Goal: Navigation & Orientation: Find specific page/section

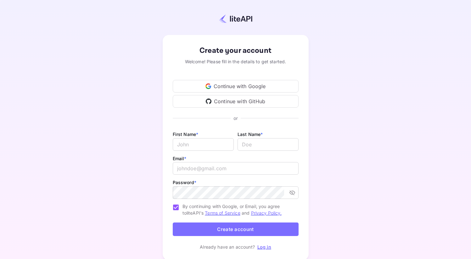
click at [264, 248] on link "Log in" at bounding box center [264, 246] width 14 height 5
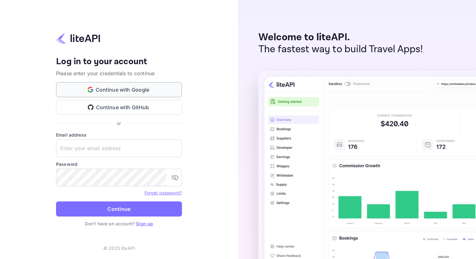
click at [141, 89] on button "Continue with Google" at bounding box center [119, 89] width 126 height 15
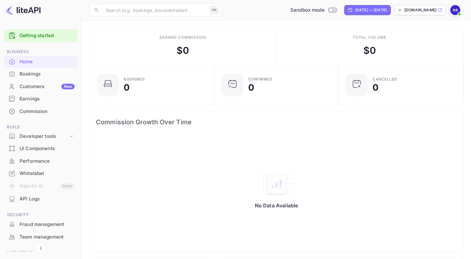
click at [34, 72] on div "Bookings" at bounding box center [47, 73] width 55 height 7
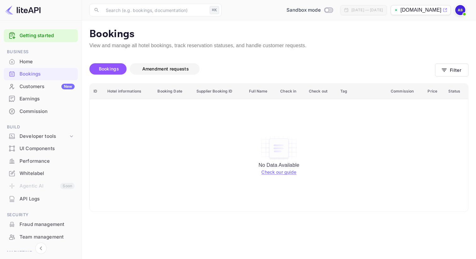
click at [154, 68] on span "Amendment requests" at bounding box center [165, 68] width 47 height 5
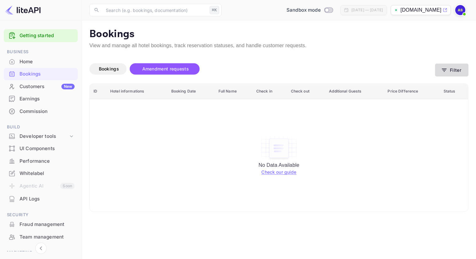
click at [457, 68] on button "Filter" at bounding box center [451, 70] width 33 height 13
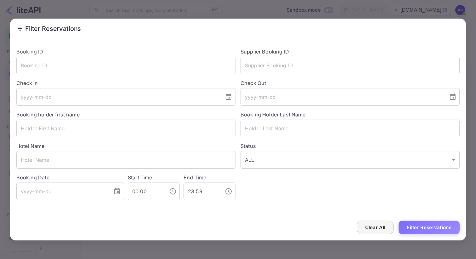
click at [372, 227] on button "Clear All" at bounding box center [375, 228] width 37 height 14
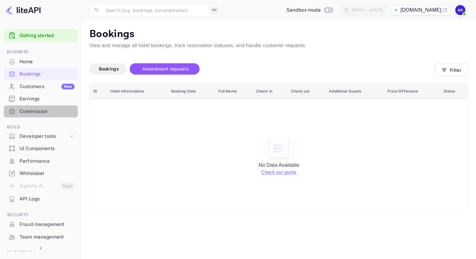
click at [42, 113] on div "Commission" at bounding box center [47, 111] width 55 height 7
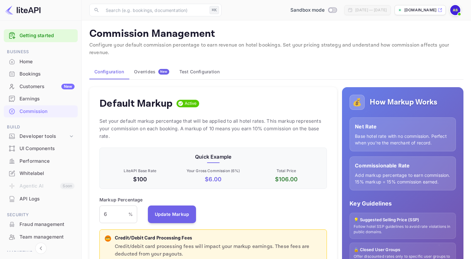
scroll to position [1, 0]
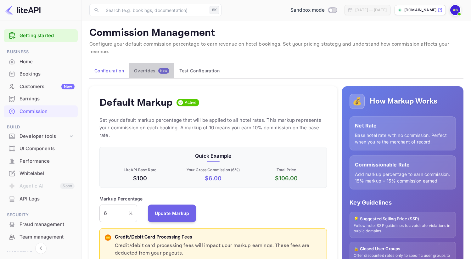
click at [150, 68] on div "Overrides New" at bounding box center [151, 71] width 35 height 6
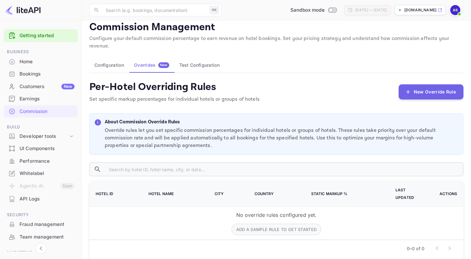
scroll to position [7, 0]
drag, startPoint x: 101, startPoint y: 184, endPoint x: 396, endPoint y: 205, distance: 295.2
click at [396, 205] on table "Hotel ID Hotel Name City Country Static Markup % Last Updated Actions No overri…" at bounding box center [276, 210] width 374 height 59
click at [260, 162] on input "text" at bounding box center [284, 169] width 360 height 14
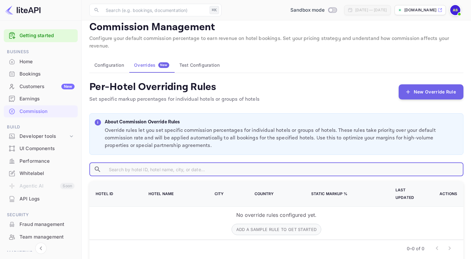
click at [22, 62] on div "Home" at bounding box center [47, 61] width 55 height 7
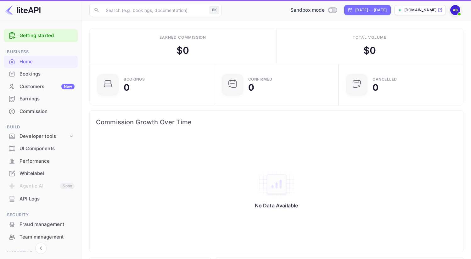
click at [25, 72] on div "Bookings" at bounding box center [47, 73] width 55 height 7
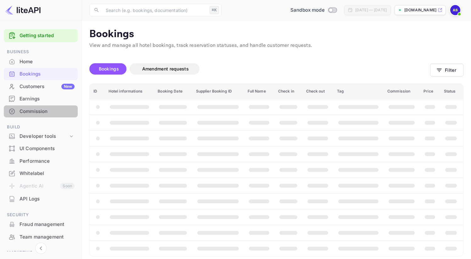
click at [41, 113] on div "Commission" at bounding box center [47, 111] width 55 height 7
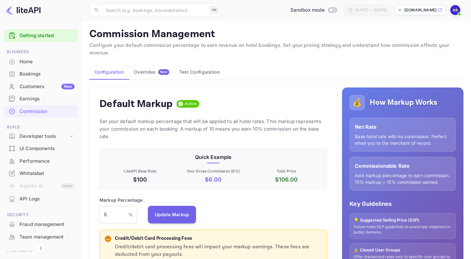
scroll to position [107, 223]
click at [183, 70] on button "Test Configuration" at bounding box center [199, 72] width 50 height 15
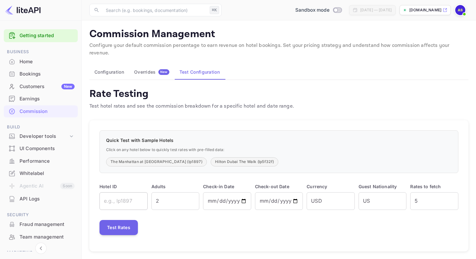
click at [131, 192] on input "text" at bounding box center [123, 201] width 48 height 18
click at [41, 107] on div "Commission" at bounding box center [41, 111] width 74 height 12
click at [40, 101] on div "Earnings" at bounding box center [47, 98] width 55 height 7
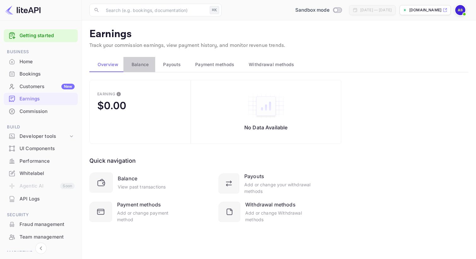
click at [142, 66] on span "Balance" at bounding box center [140, 65] width 17 height 8
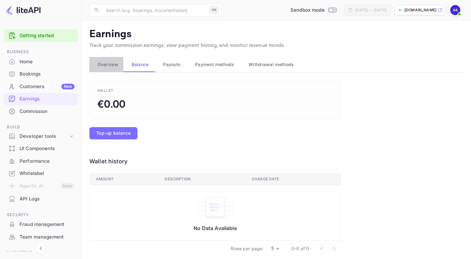
click at [103, 64] on span "Overview" at bounding box center [108, 65] width 21 height 8
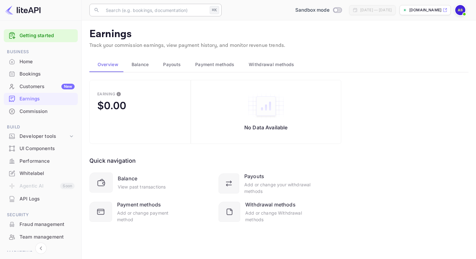
click at [128, 14] on input "text" at bounding box center [154, 10] width 105 height 13
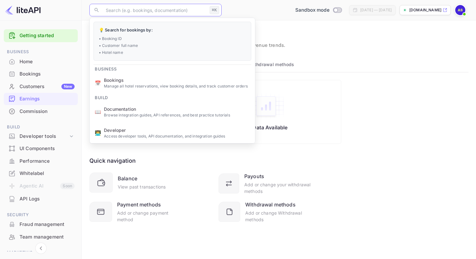
click at [39, 78] on div "Bookings" at bounding box center [41, 74] width 74 height 12
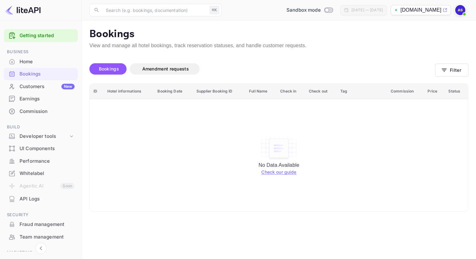
click at [55, 106] on div "Commission" at bounding box center [41, 111] width 74 height 12
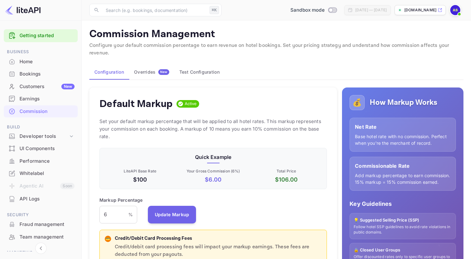
scroll to position [107, 223]
click at [145, 67] on button "Overrides New" at bounding box center [151, 72] width 45 height 15
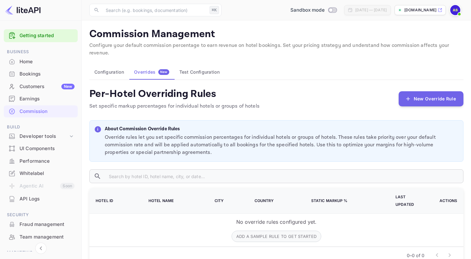
click at [215, 65] on button "Test Configuration" at bounding box center [199, 72] width 50 height 15
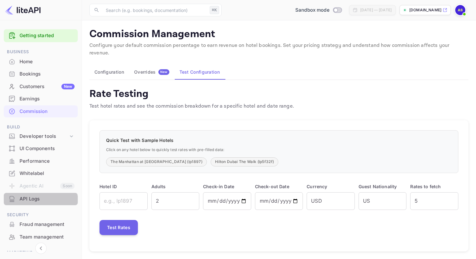
click at [38, 203] on div "API Logs" at bounding box center [41, 199] width 74 height 12
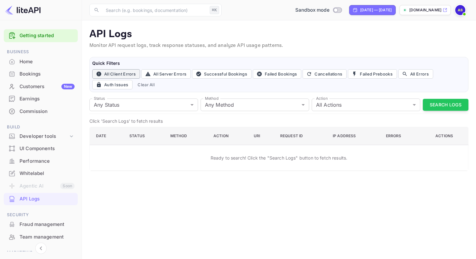
click at [121, 72] on button "All Client Errors" at bounding box center [116, 73] width 48 height 9
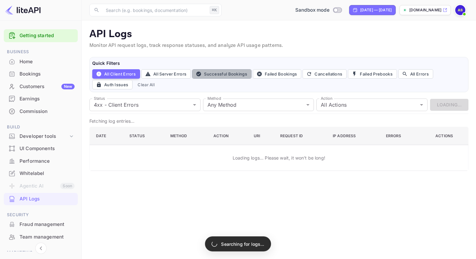
click at [230, 72] on button "Successful Bookings" at bounding box center [221, 73] width 59 height 9
type input "200"
type input "post"
type input "book"
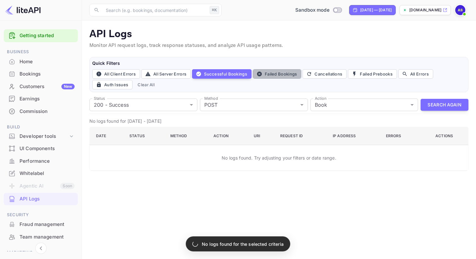
click at [288, 75] on button "Failed Bookings" at bounding box center [277, 73] width 49 height 9
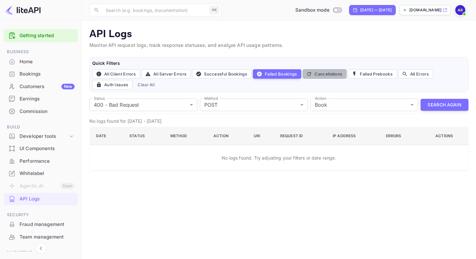
click at [329, 71] on button "Cancellations" at bounding box center [324, 73] width 44 height 9
type input "all"
type input "cancel"
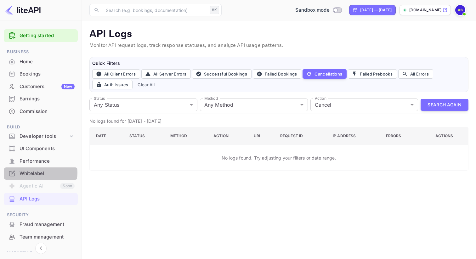
click at [39, 173] on div "Whitelabel" at bounding box center [47, 173] width 55 height 7
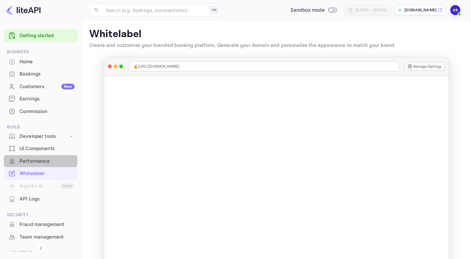
click at [37, 160] on div "Performance" at bounding box center [47, 161] width 55 height 7
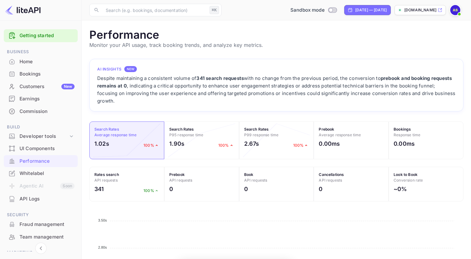
scroll to position [157, 369]
